Goal: Transaction & Acquisition: Purchase product/service

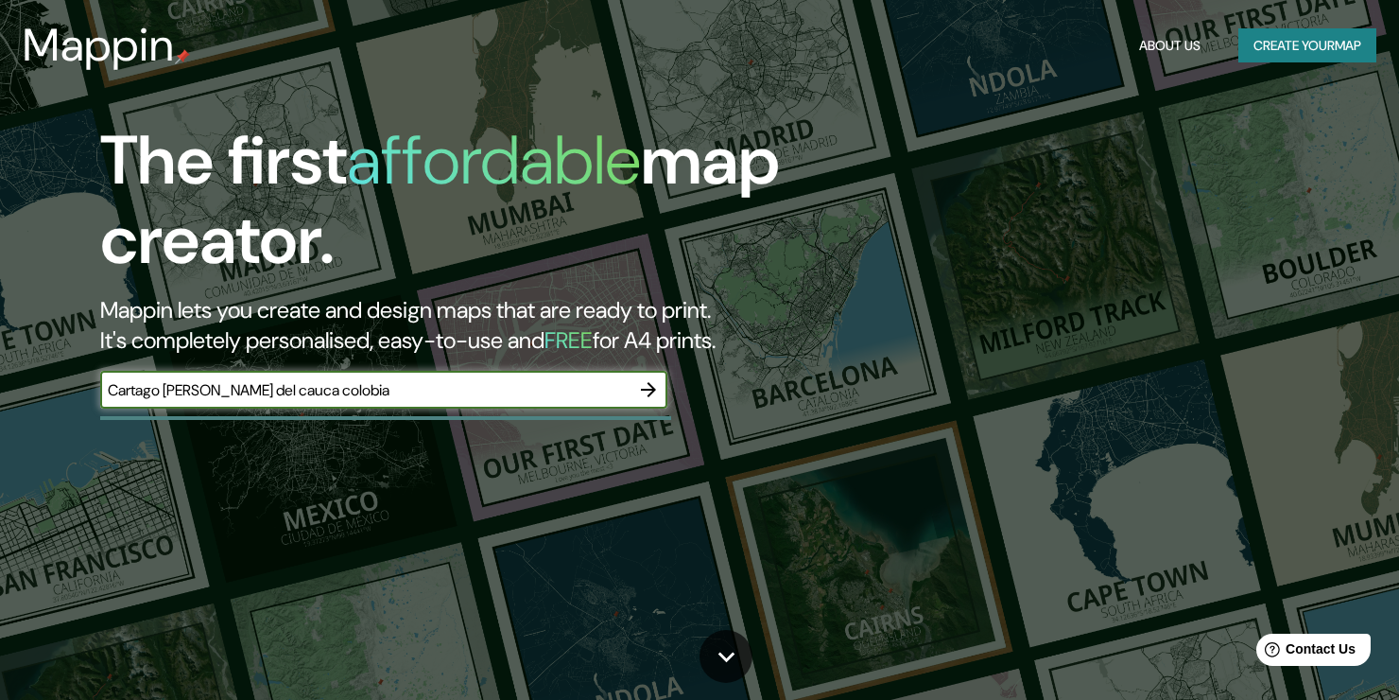
click at [291, 386] on input "Cartago [PERSON_NAME] del cauca colobia" at bounding box center [364, 390] width 529 height 22
type input "Cartago [PERSON_NAME] del cauca [GEOGRAPHIC_DATA]"
click at [651, 397] on icon "button" at bounding box center [648, 389] width 23 height 23
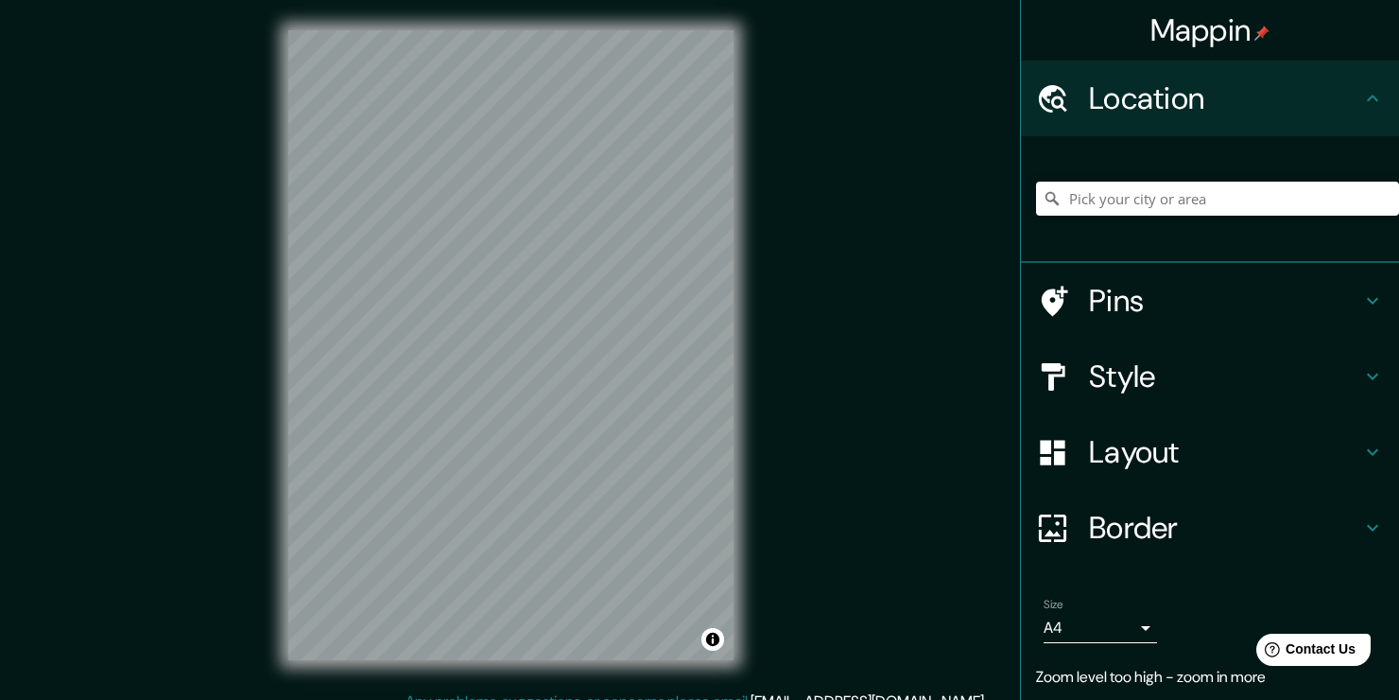
click at [868, 194] on div "Mappin Location Pins Style Layout Border Choose a border. Hint : you can make l…" at bounding box center [699, 360] width 1399 height 720
click at [1156, 206] on input "Pick your city or area" at bounding box center [1217, 199] width 363 height 34
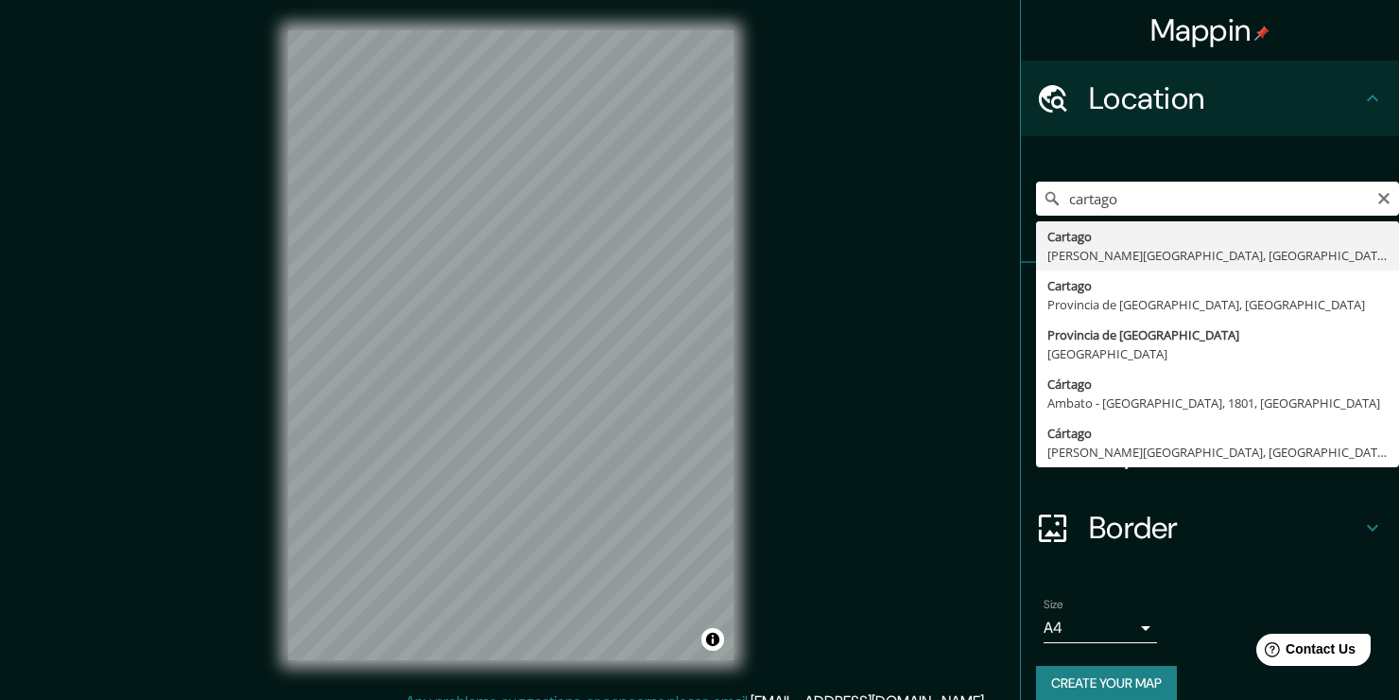
type input "Cartago, [PERSON_NAME][GEOGRAPHIC_DATA], [GEOGRAPHIC_DATA]"
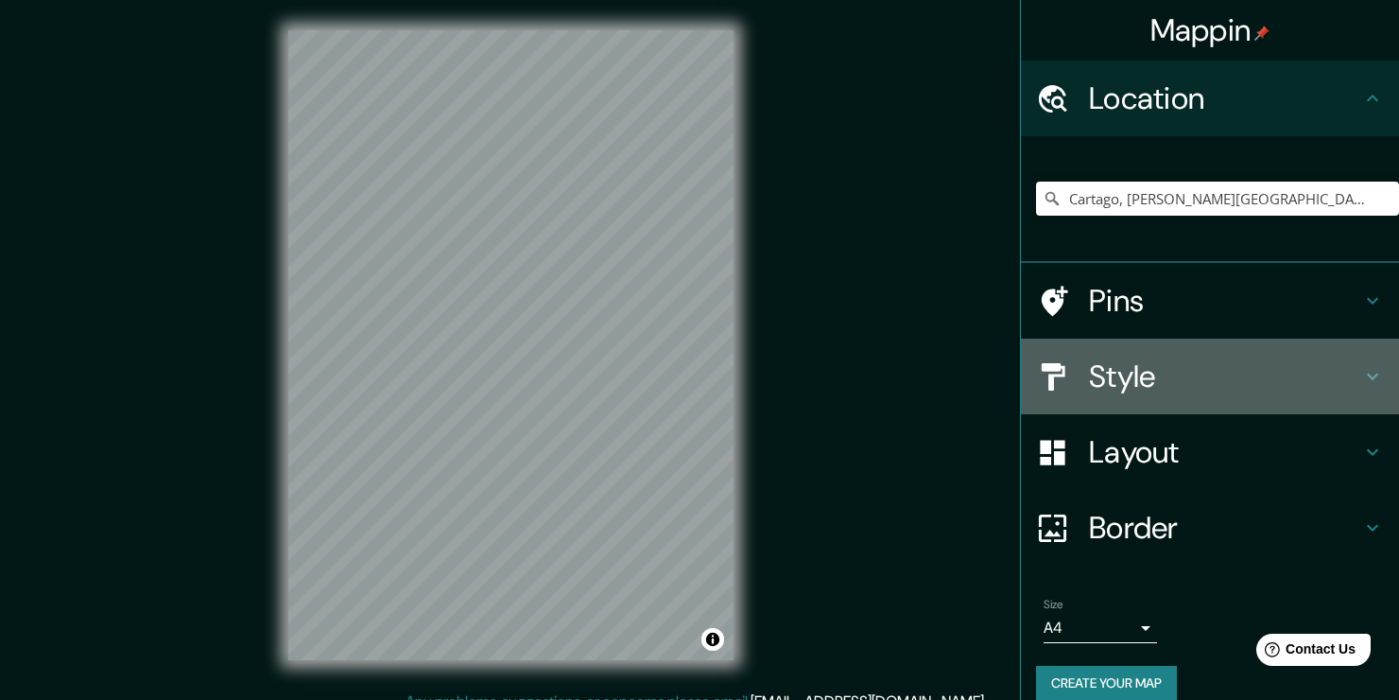
click at [1111, 393] on h4 "Style" at bounding box center [1225, 376] width 272 height 38
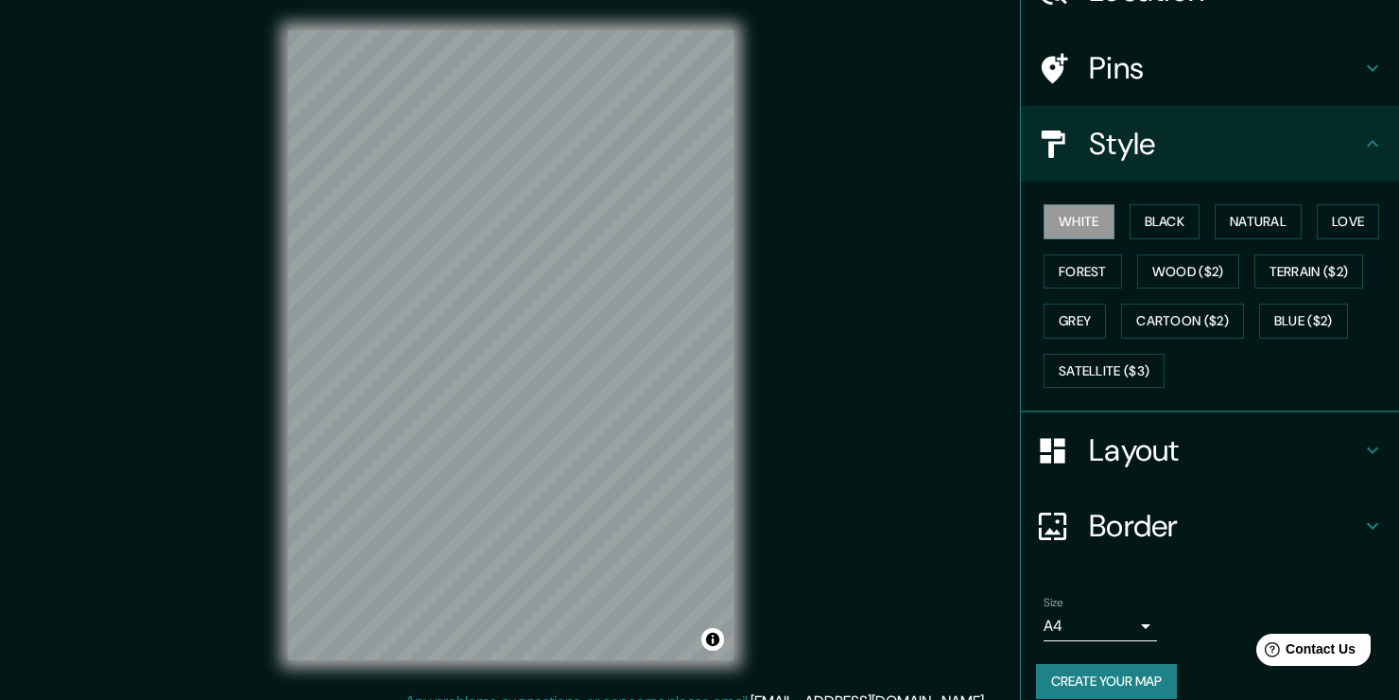
click at [1132, 449] on h4 "Layout" at bounding box center [1225, 450] width 272 height 38
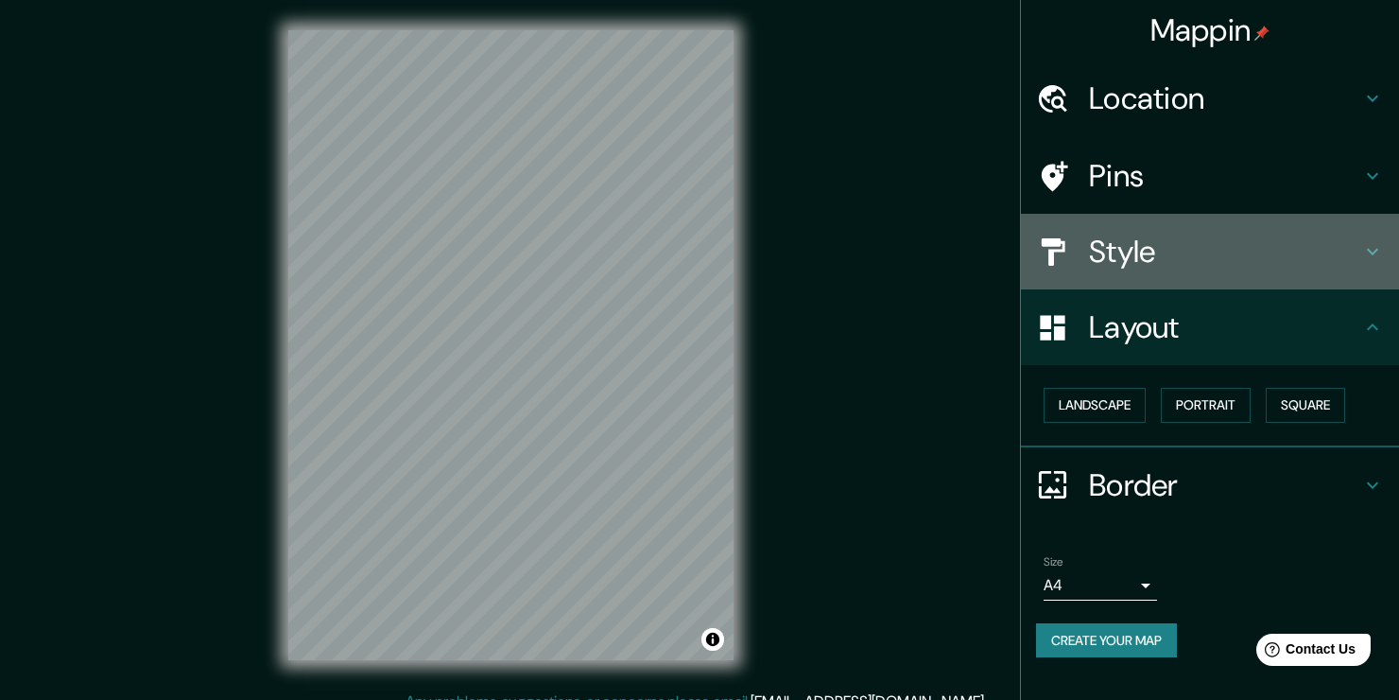
click at [1208, 236] on h4 "Style" at bounding box center [1225, 252] width 272 height 38
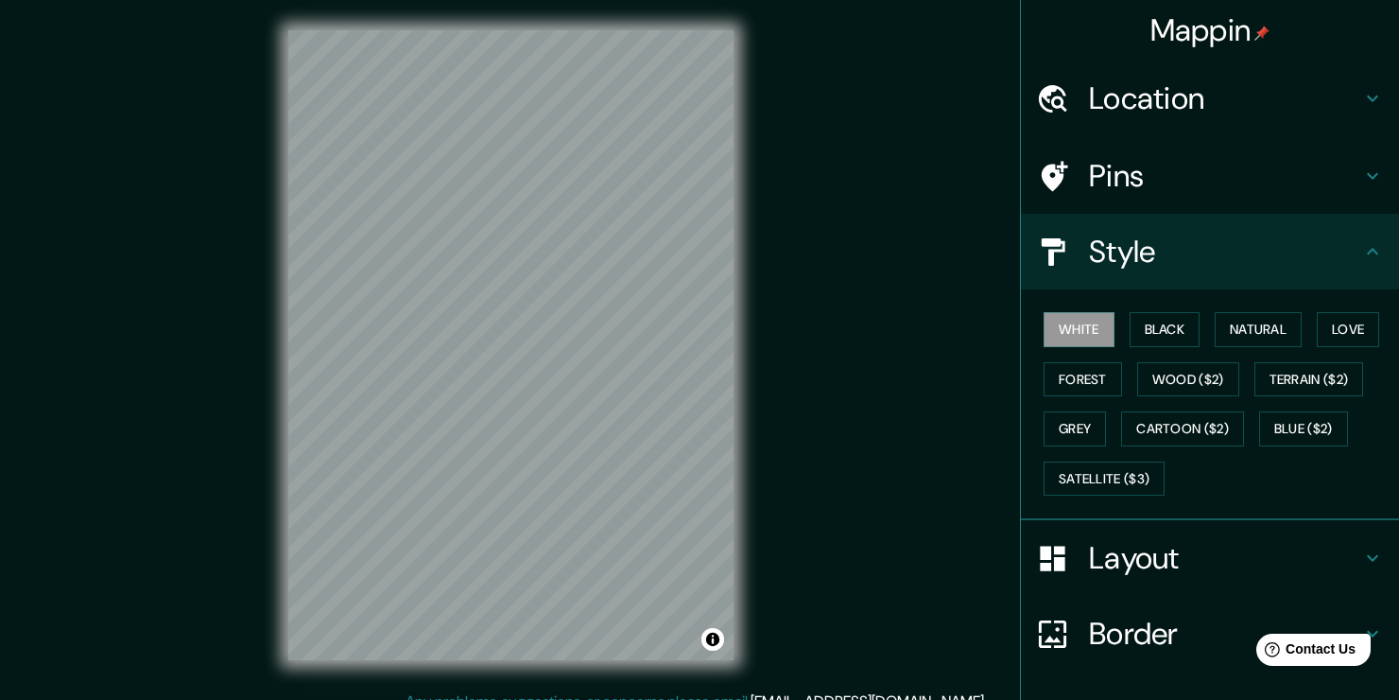
scroll to position [126, 0]
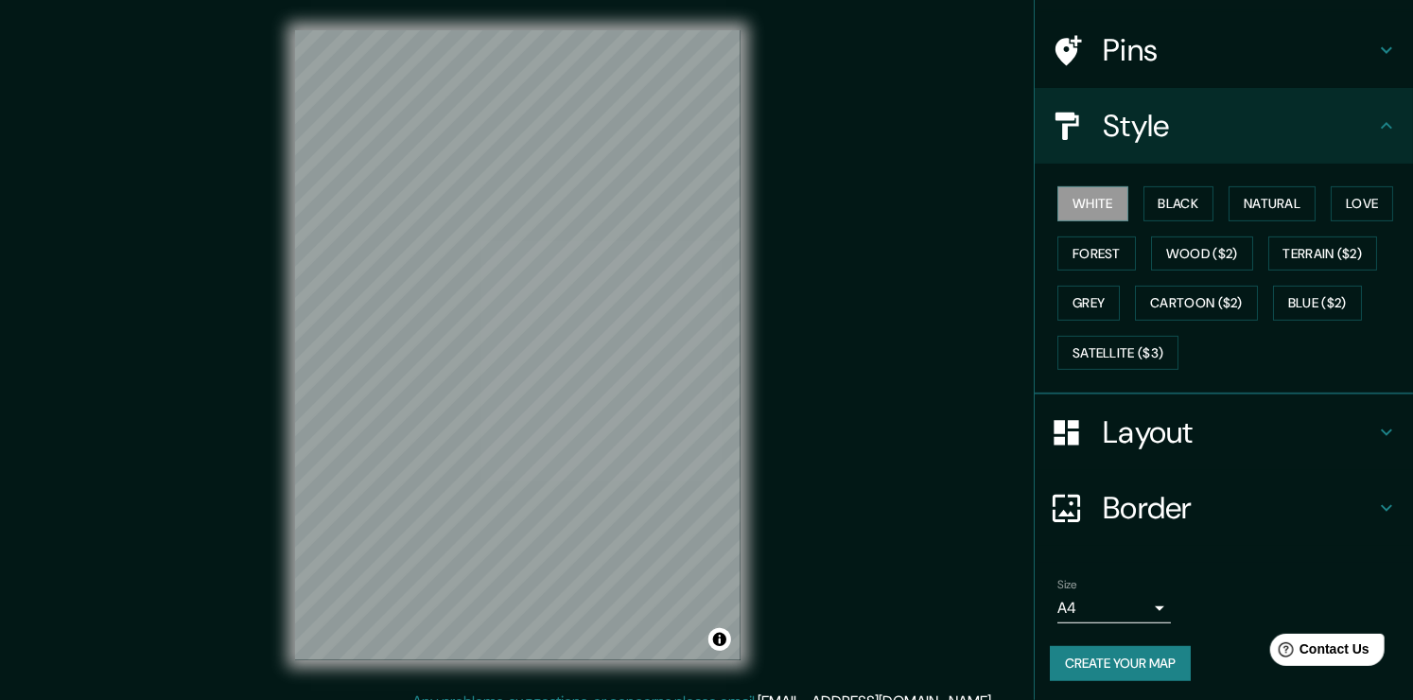
click at [1094, 607] on body "Mappin Location [GEOGRAPHIC_DATA], [PERSON_NAME][GEOGRAPHIC_DATA], [GEOGRAPHIC_…" at bounding box center [706, 350] width 1413 height 700
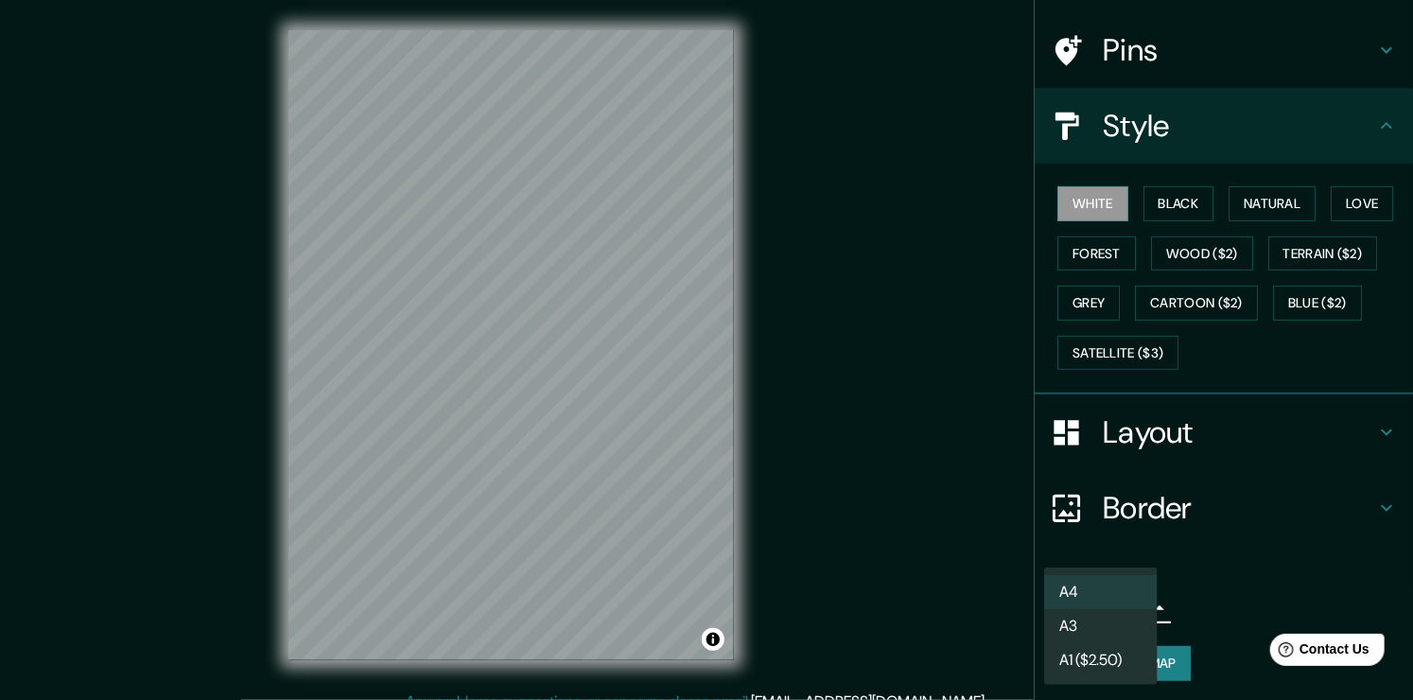
click at [1227, 570] on div at bounding box center [706, 350] width 1413 height 700
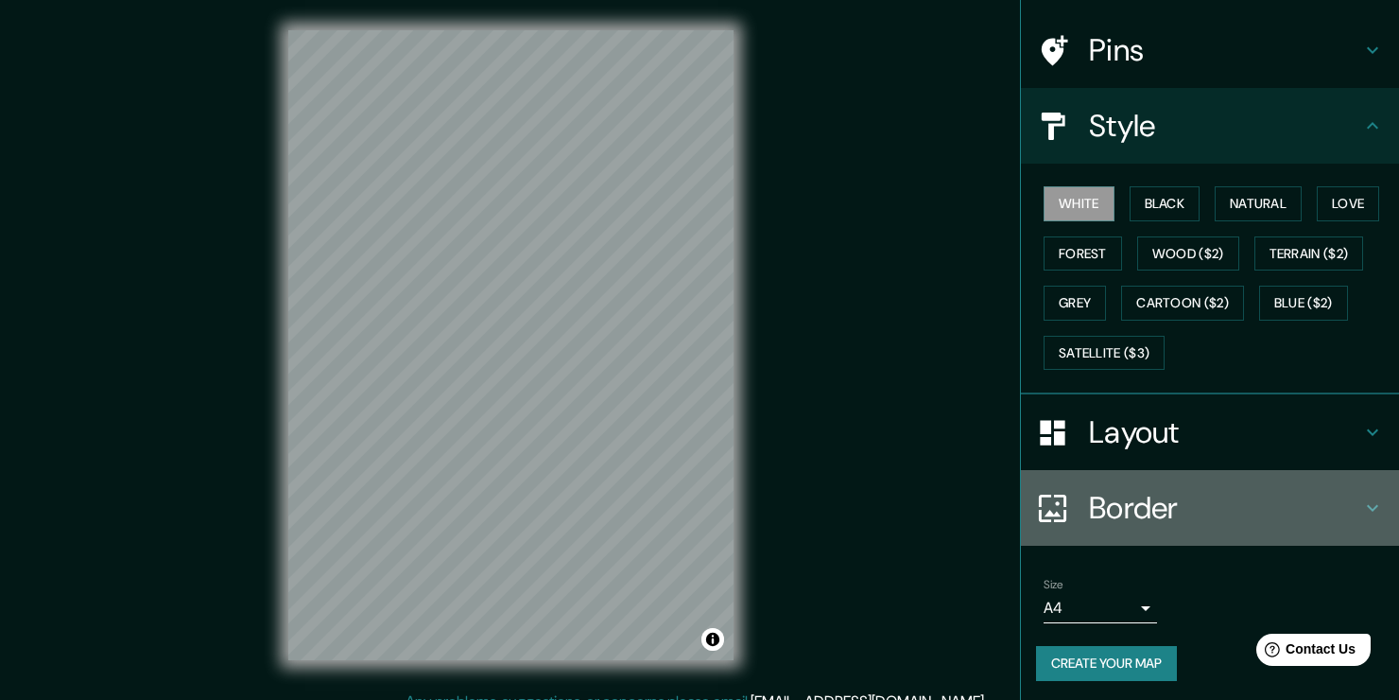
click at [1155, 526] on div "Border" at bounding box center [1210, 508] width 378 height 76
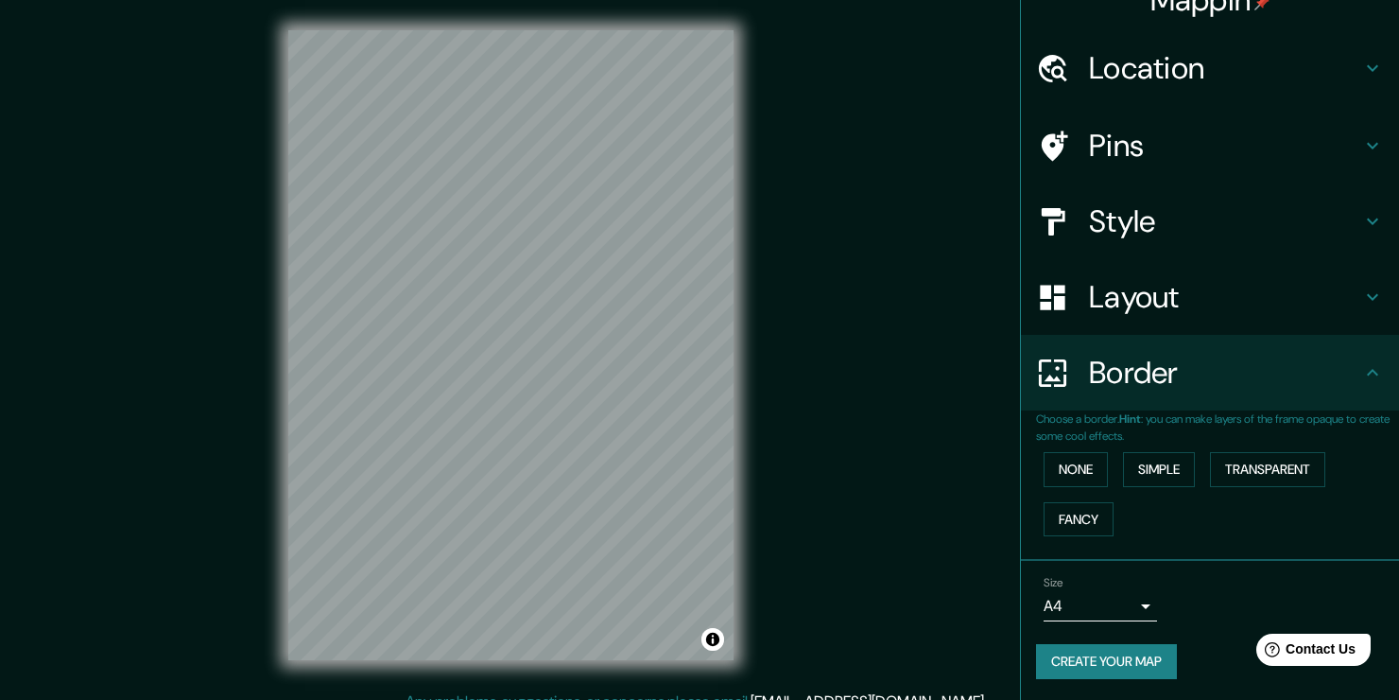
scroll to position [0, 0]
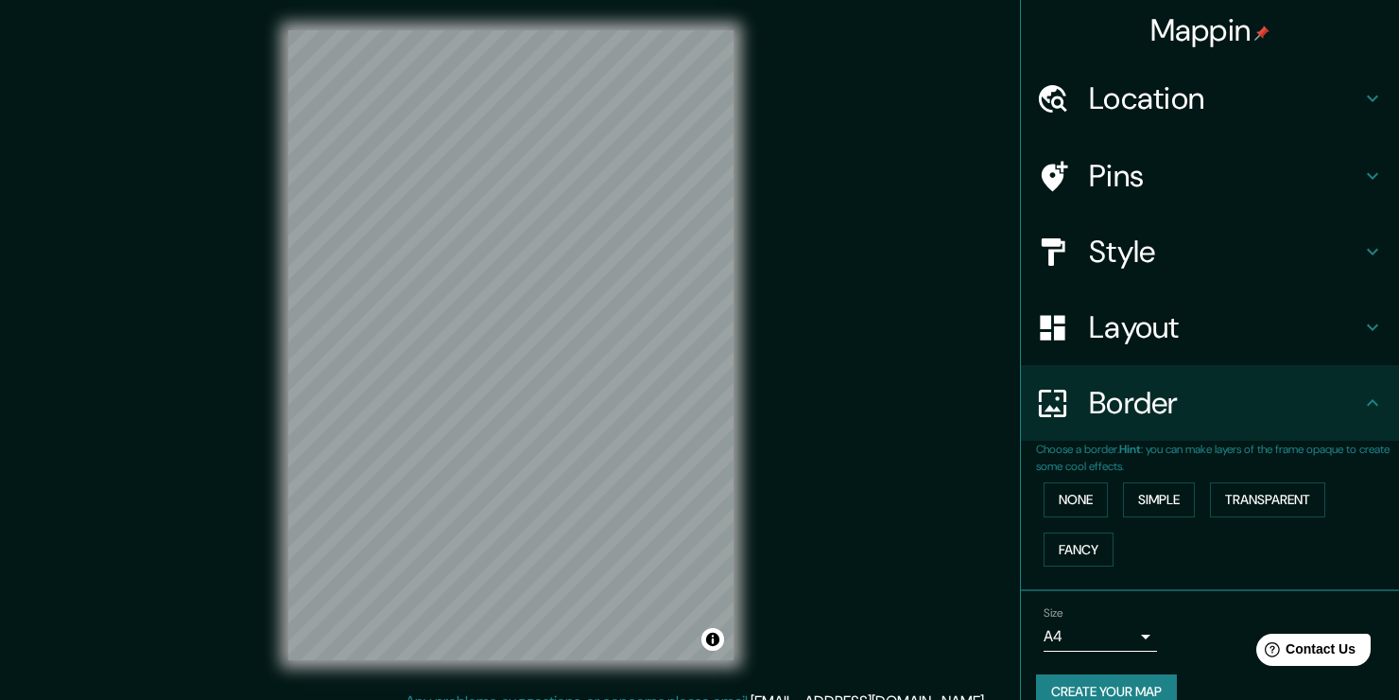
click at [1180, 221] on div "Style" at bounding box center [1210, 252] width 378 height 76
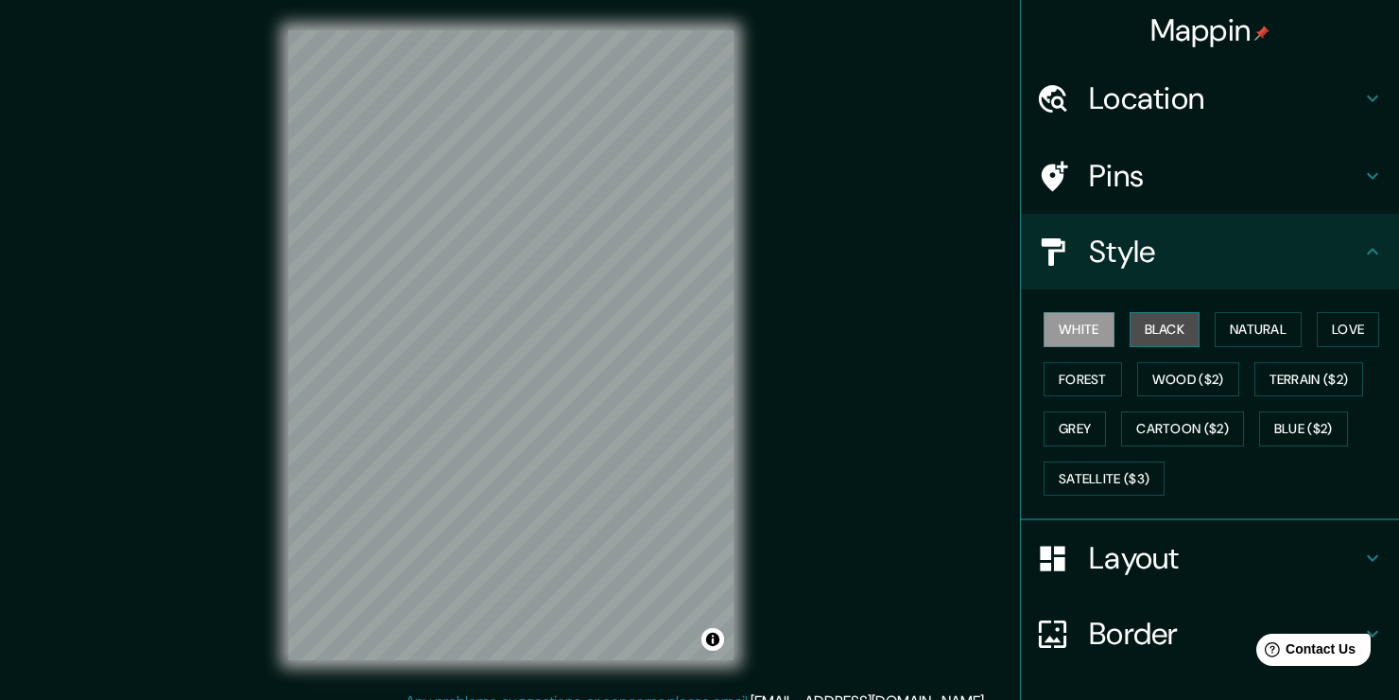
click at [1132, 340] on button "Black" at bounding box center [1165, 329] width 71 height 35
click at [1091, 338] on button "White" at bounding box center [1079, 329] width 71 height 35
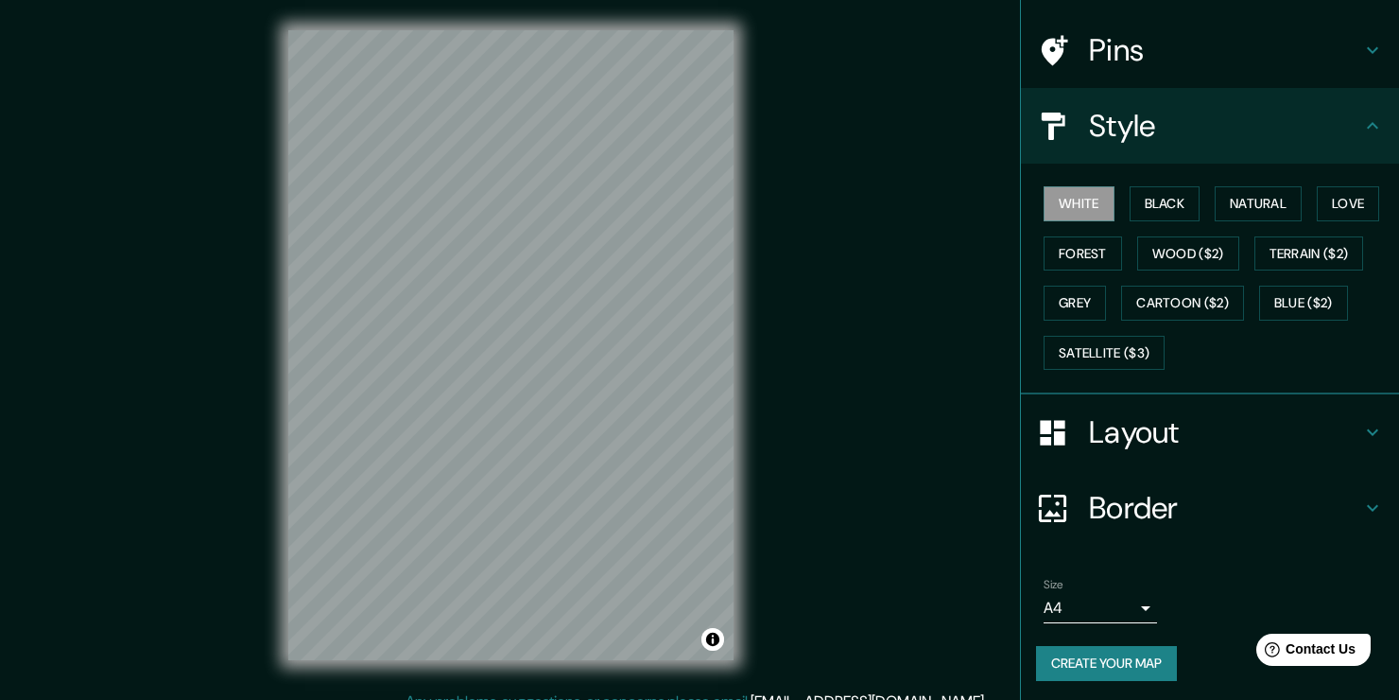
scroll to position [21, 0]
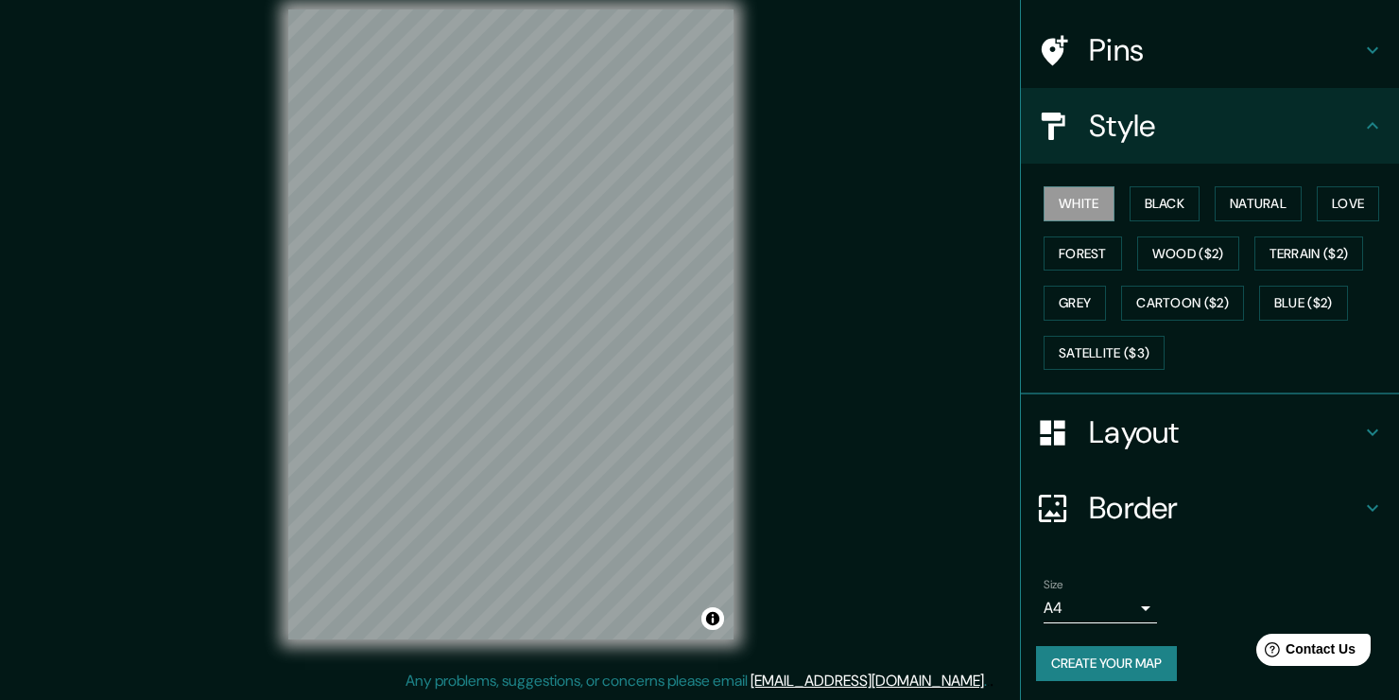
click at [1083, 662] on button "Create your map" at bounding box center [1106, 663] width 141 height 35
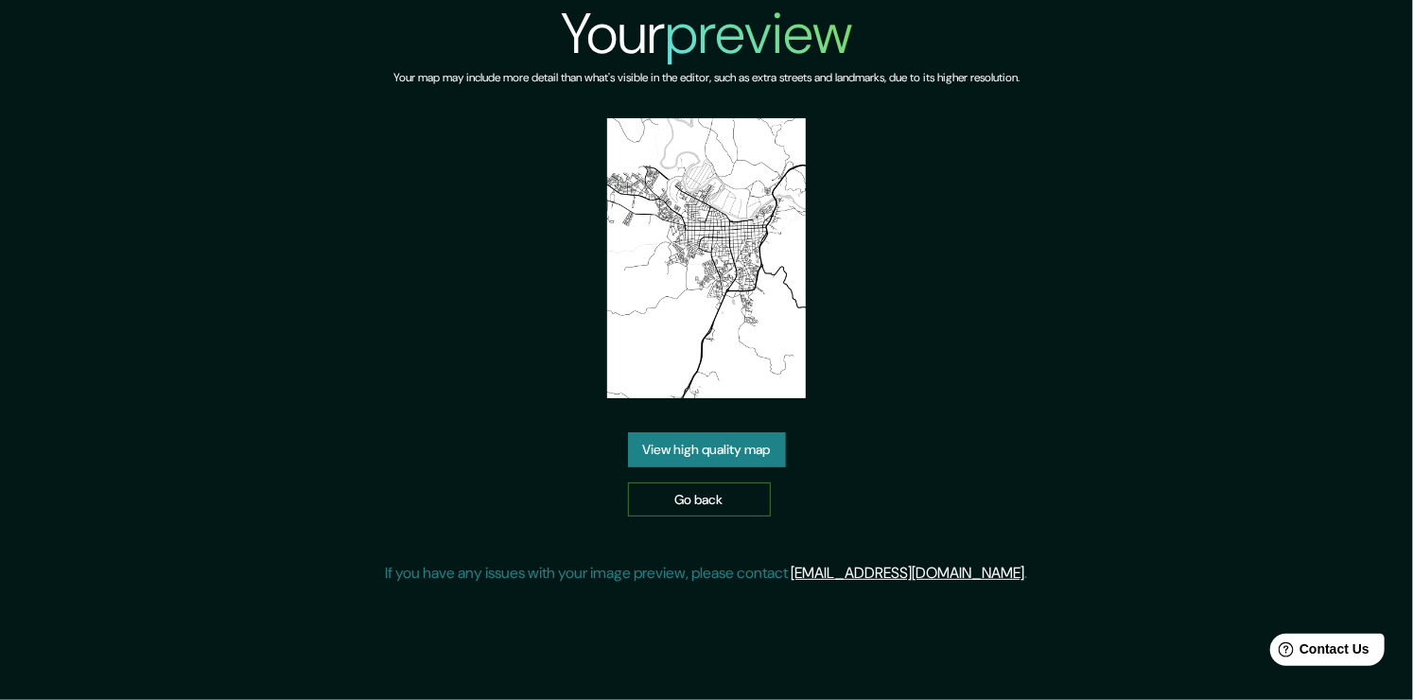
click at [728, 502] on link "Go back" at bounding box center [699, 499] width 143 height 35
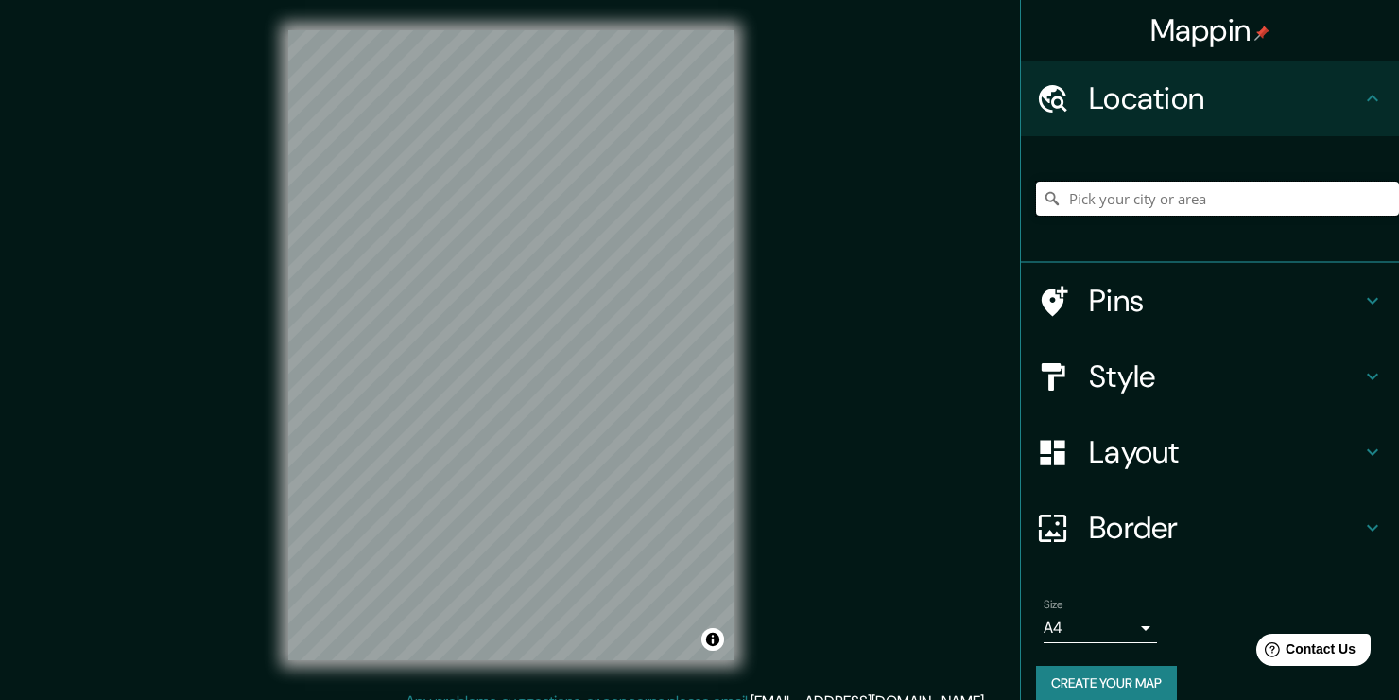
click at [1073, 188] on input "Pick your city or area" at bounding box center [1217, 199] width 363 height 34
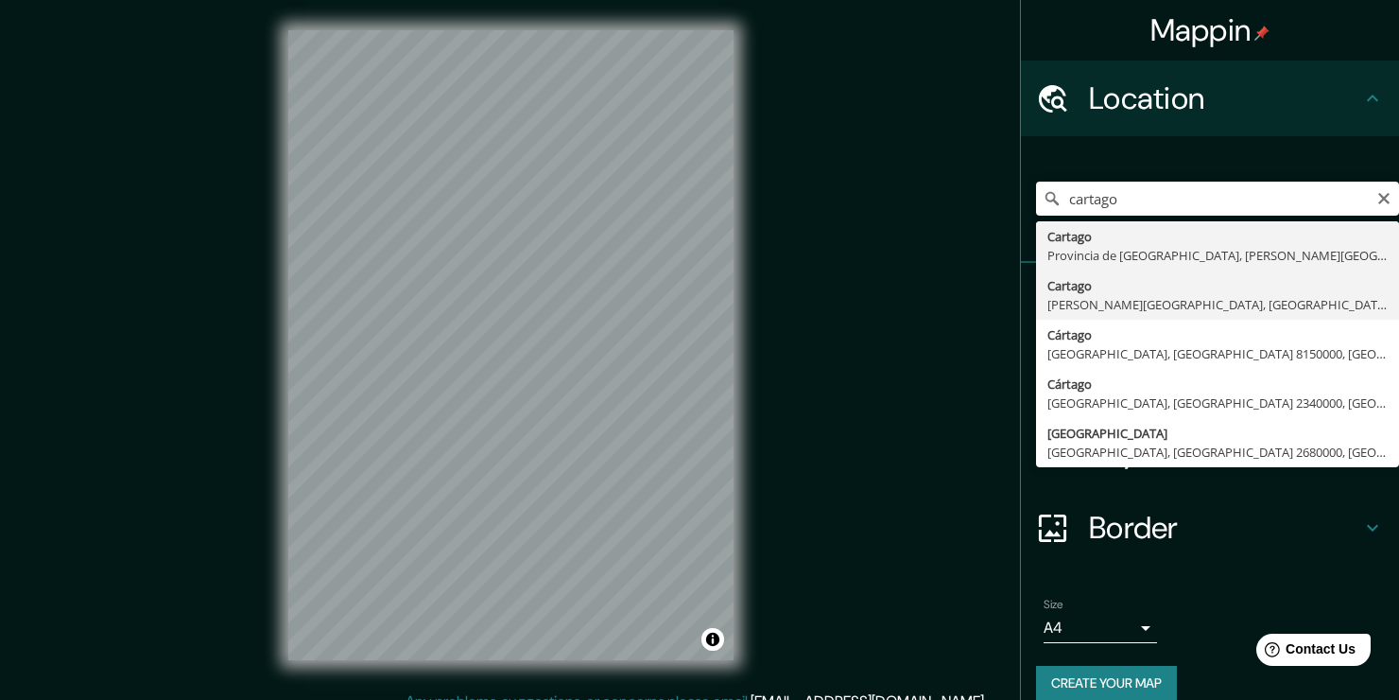
type input "Cartago, [PERSON_NAME][GEOGRAPHIC_DATA], [GEOGRAPHIC_DATA]"
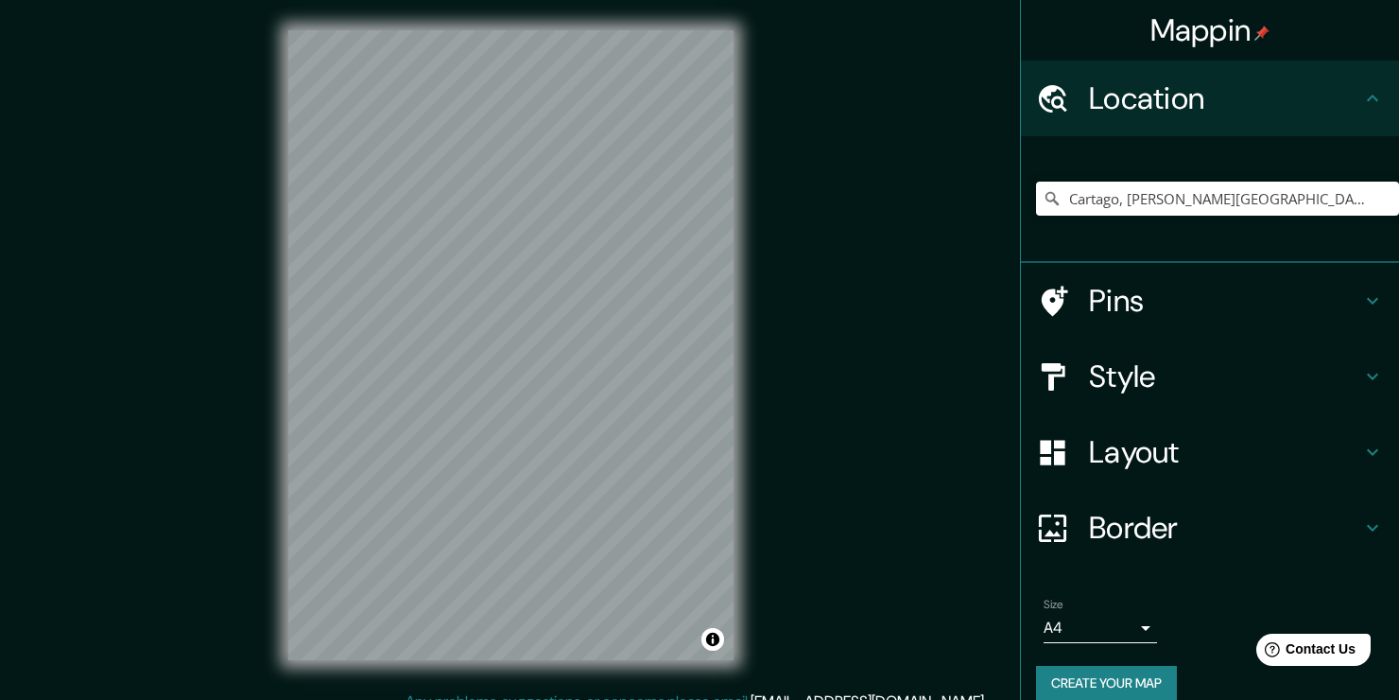
click at [1080, 688] on button "Create your map" at bounding box center [1106, 683] width 141 height 35
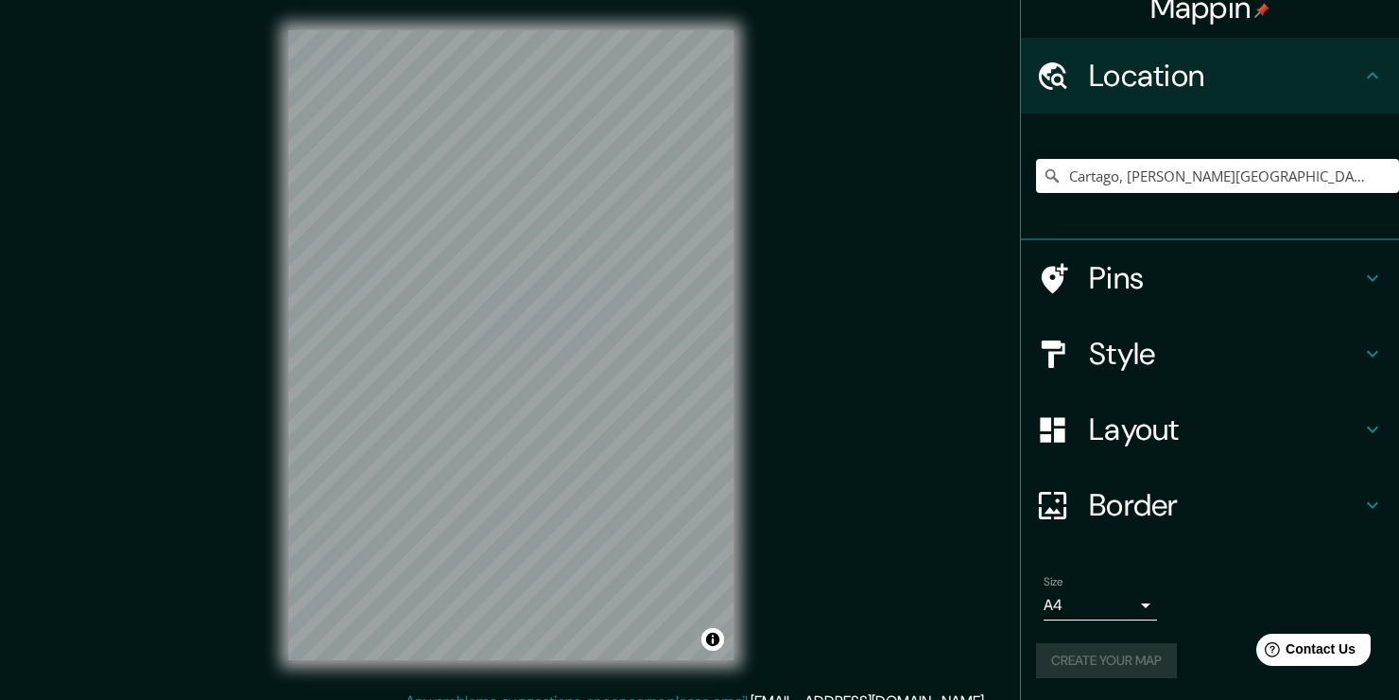
click at [1110, 678] on div "Size A4 single Create your map" at bounding box center [1210, 630] width 348 height 126
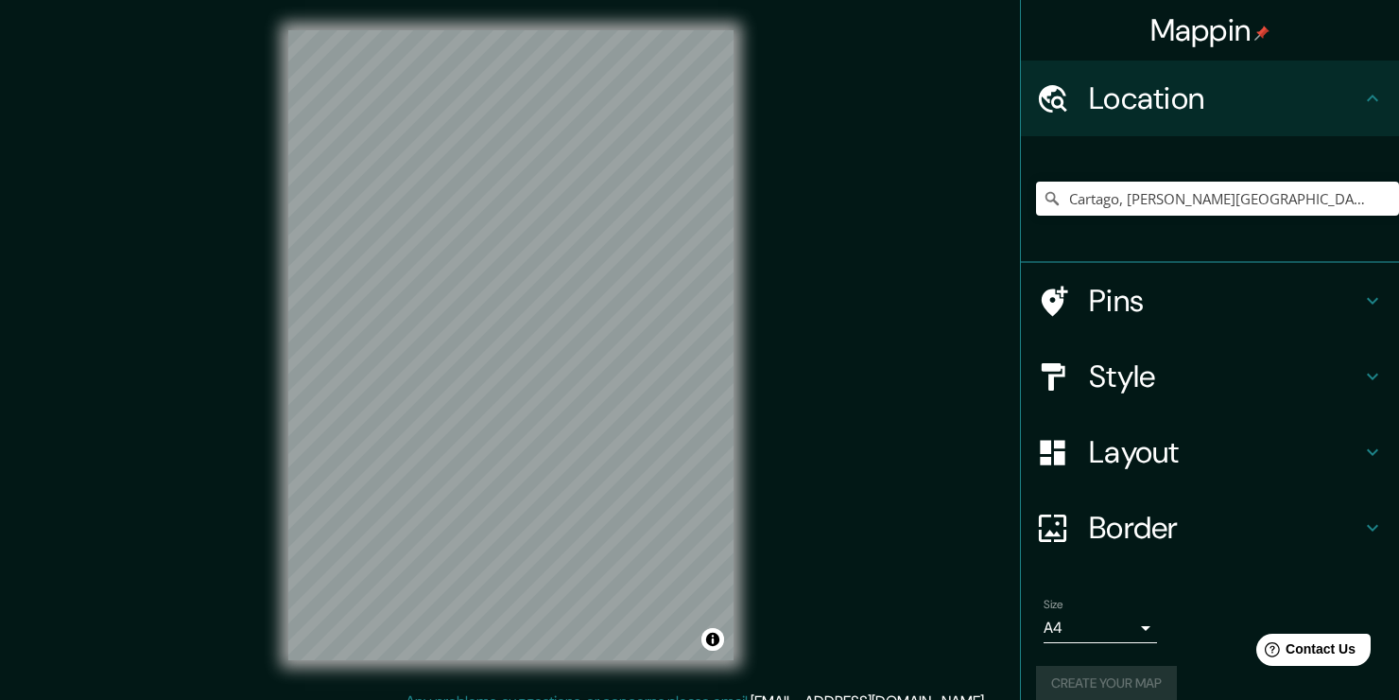
scroll to position [0, 0]
drag, startPoint x: 1107, startPoint y: 688, endPoint x: 1110, endPoint y: 698, distance: 9.9
click at [1109, 696] on button "Create your map" at bounding box center [1106, 683] width 141 height 35
click at [1163, 636] on div "Size A4 single" at bounding box center [1210, 620] width 348 height 61
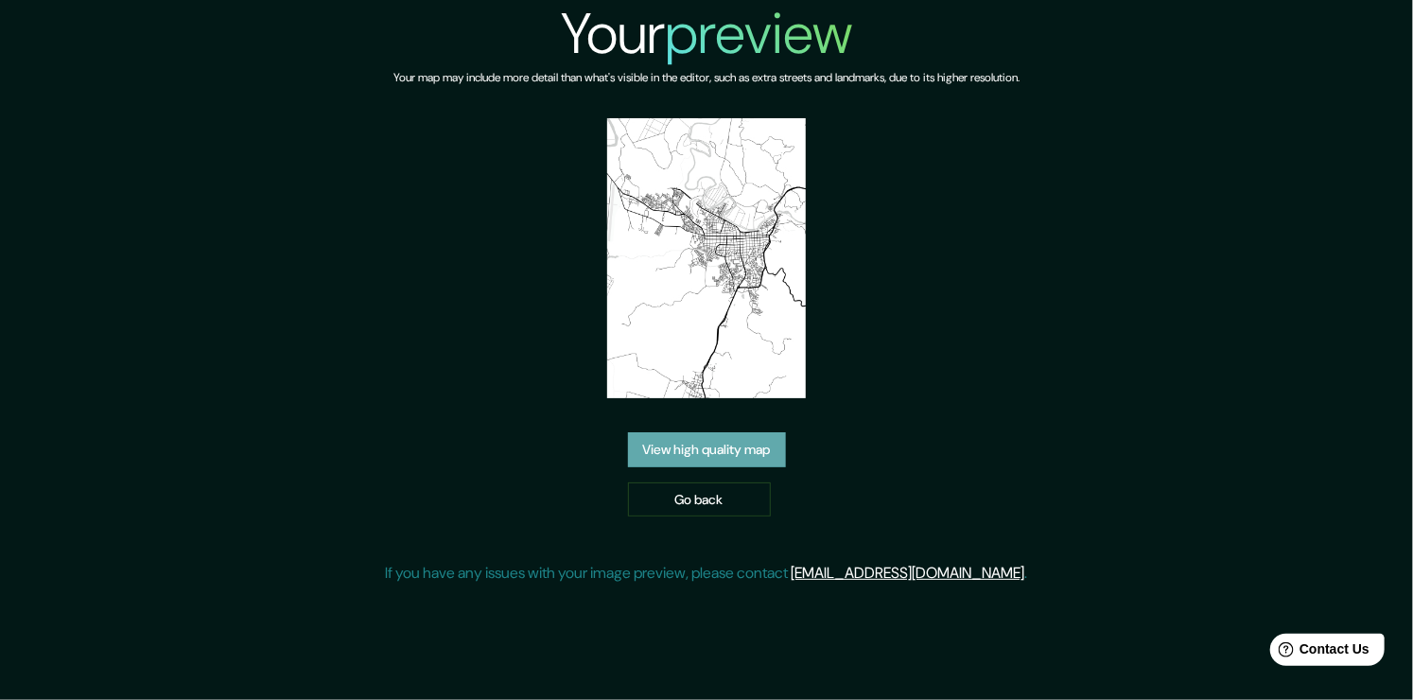
click at [698, 459] on link "View high quality map" at bounding box center [707, 449] width 158 height 35
